Goal: Find contact information: Find contact information

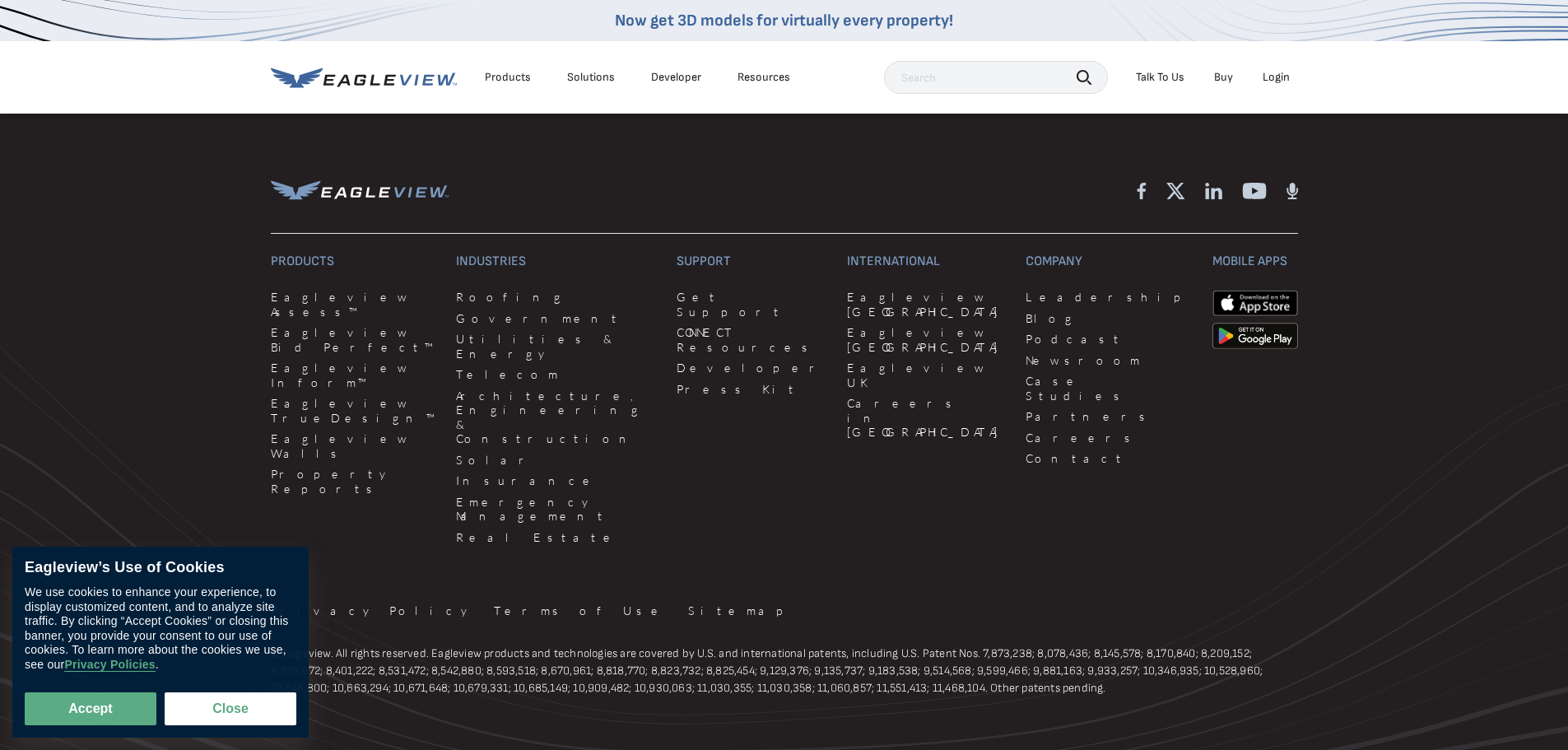
scroll to position [4540, 0]
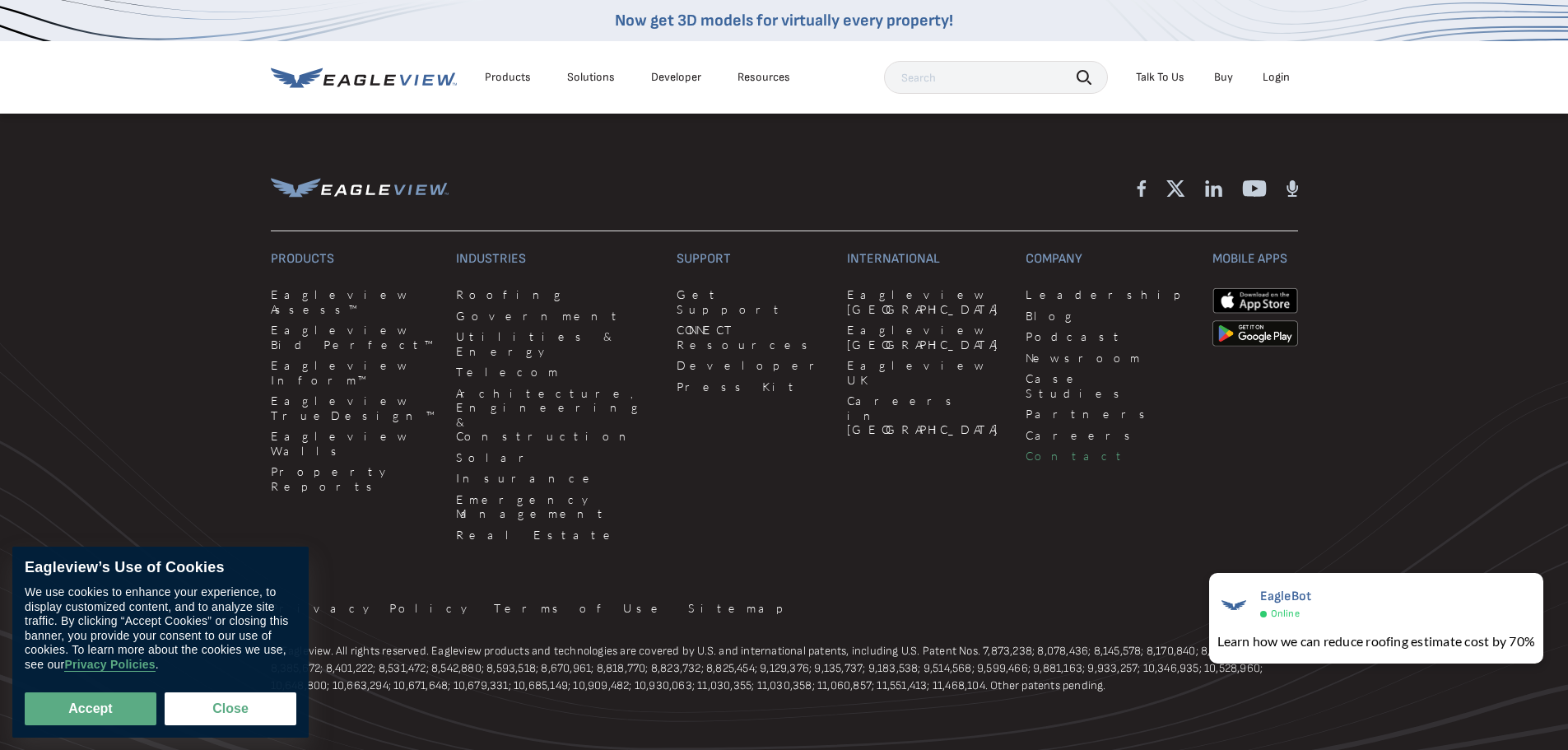
click at [1026, 448] on link "Contact" at bounding box center [1108, 455] width 166 height 15
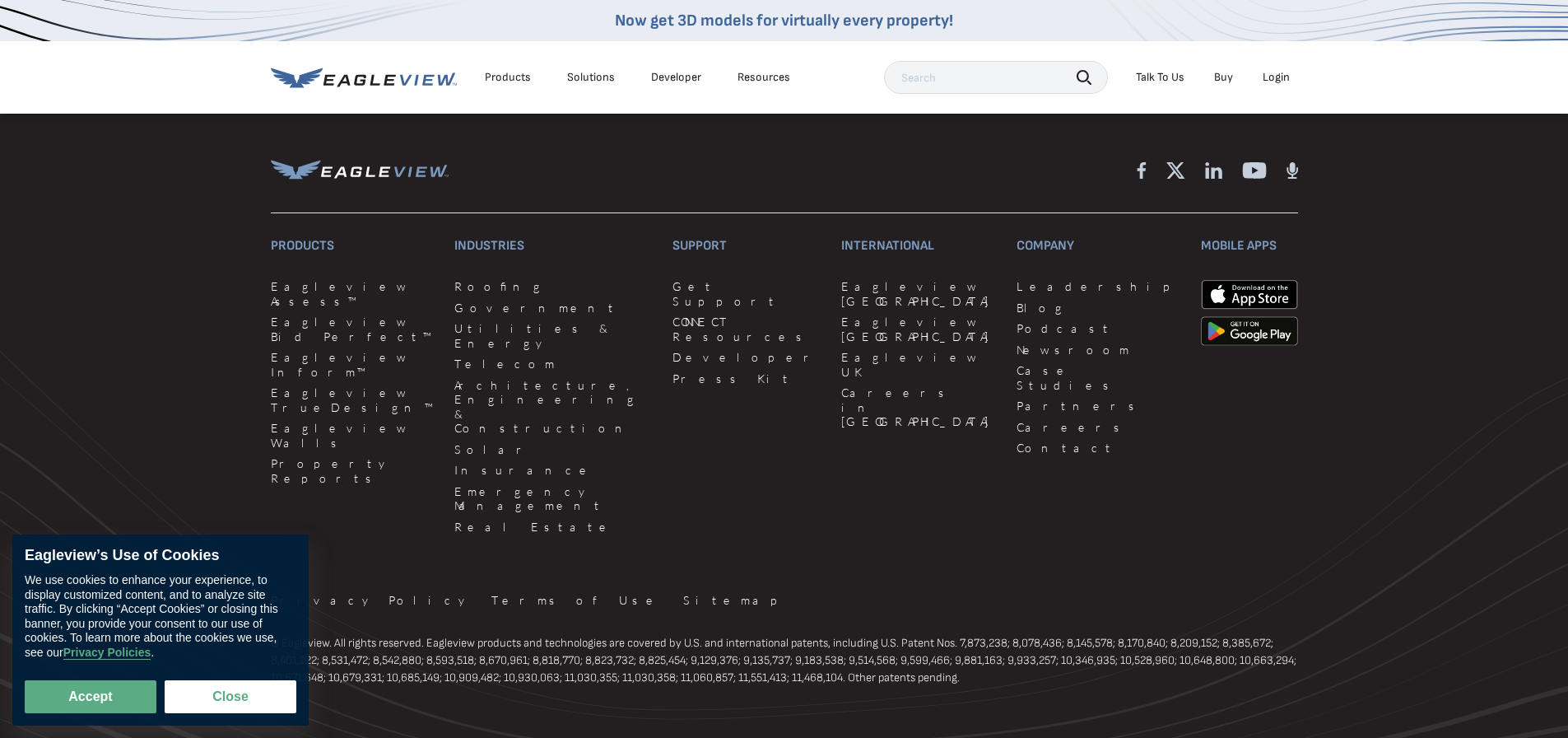
scroll to position [1651, 0]
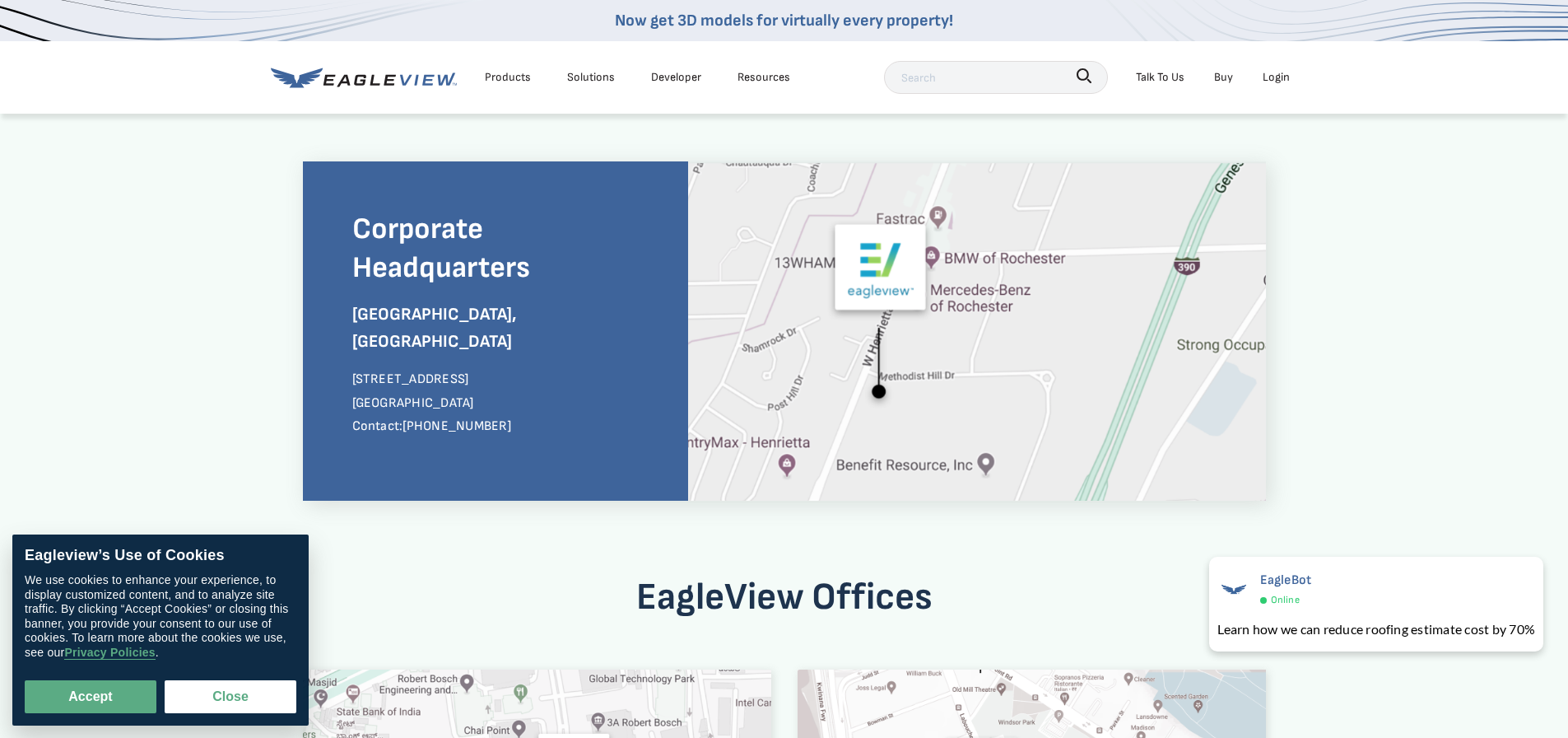
click at [1160, 73] on div "Talk To Us" at bounding box center [1161, 77] width 49 height 21
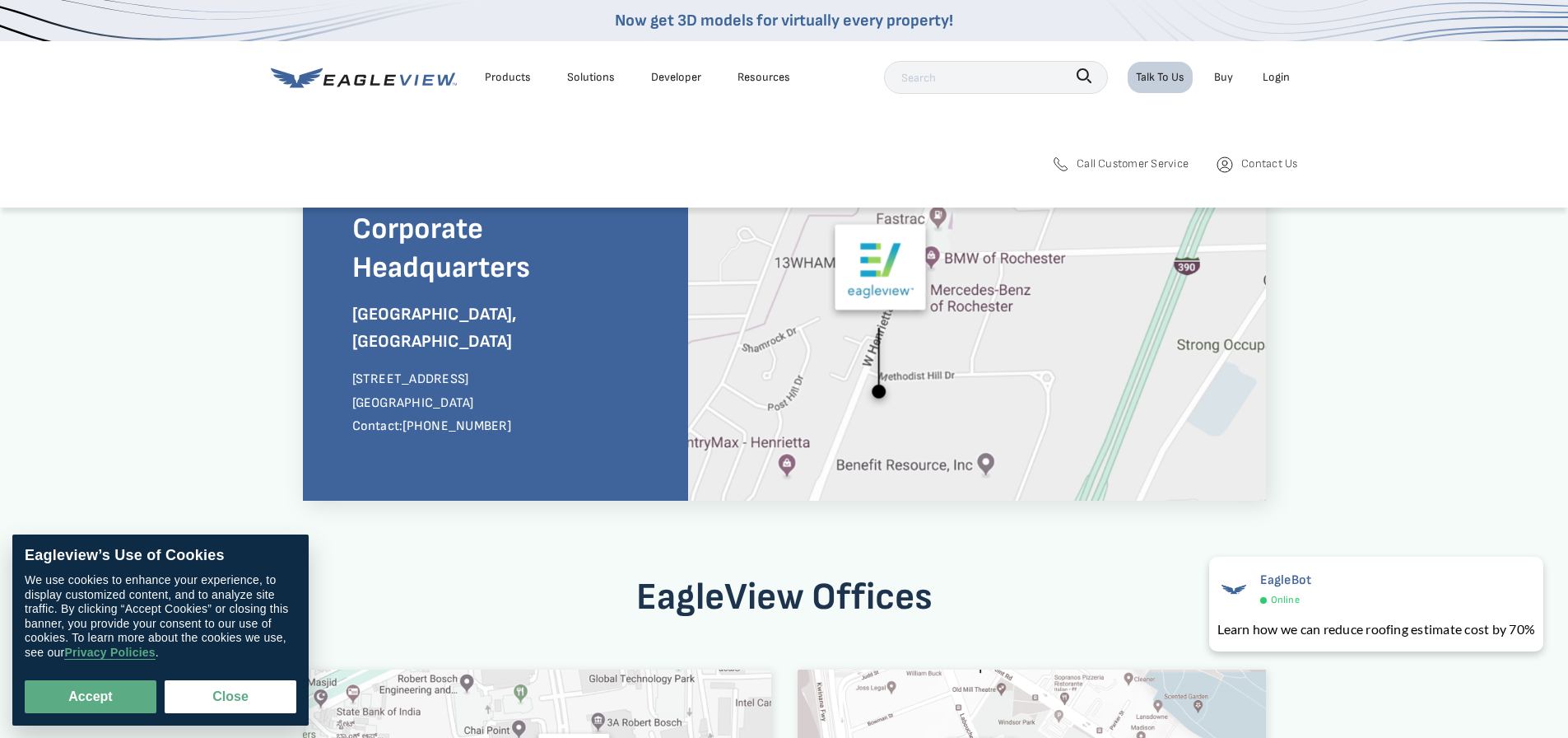
click at [1121, 160] on span "Call Customer Service" at bounding box center [1132, 163] width 112 height 21
click at [932, 122] on nav "Now get 3D models for virtually every property! Products Solutions Developer Re…" at bounding box center [784, 103] width 1568 height 208
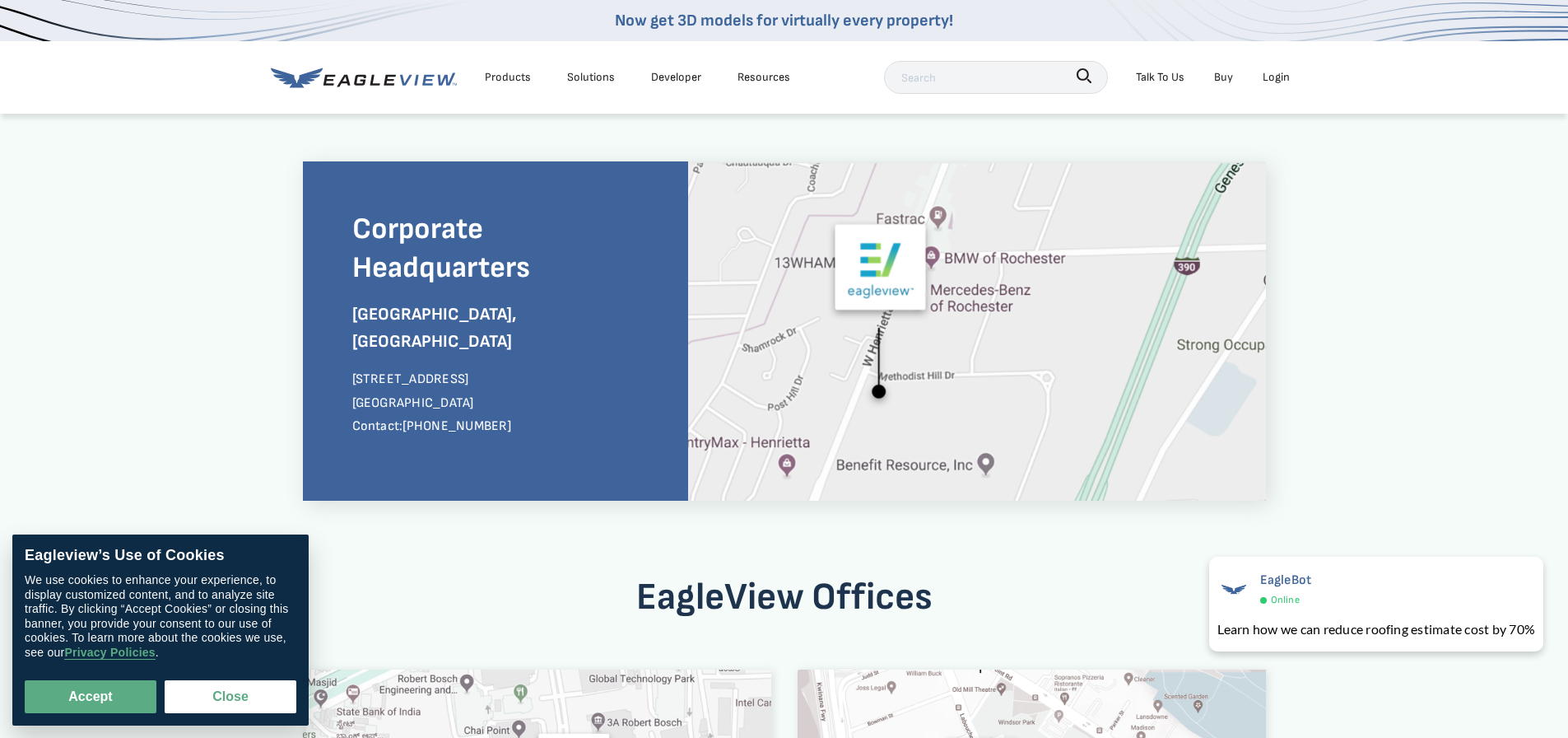
click at [1442, 462] on div "Corporate Headquarters Rochester, NY 25 Methodist Hill Drive Rochester, NY 1462…" at bounding box center [784, 640] width 1568 height 1056
